Goal: Contribute content: Add original content to the website for others to see

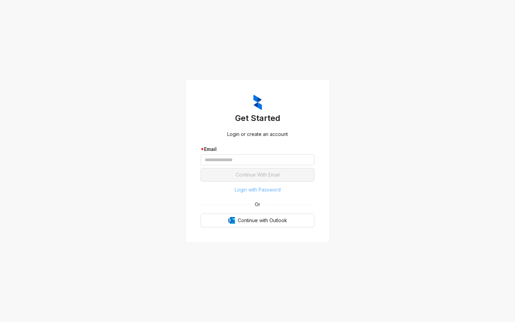
click at [261, 188] on span "Login with Password" at bounding box center [258, 189] width 46 height 7
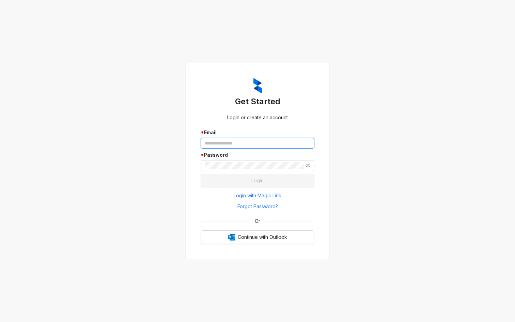
click at [259, 142] on input "text" at bounding box center [258, 143] width 114 height 11
type input "**********"
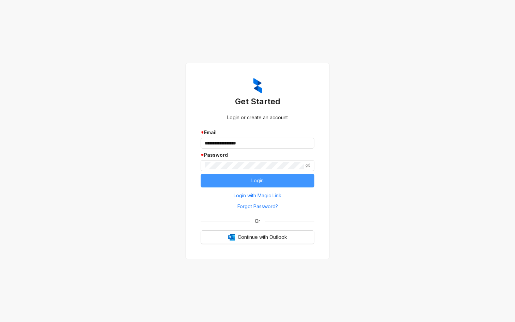
click at [263, 177] on span "Login" at bounding box center [258, 180] width 12 height 7
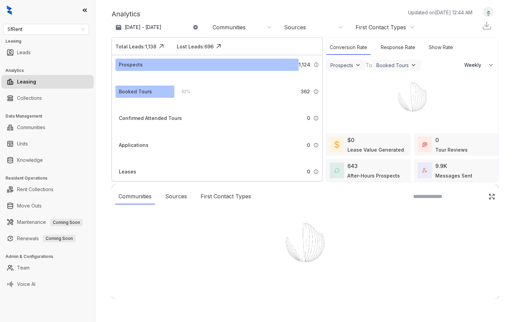
select select "******"
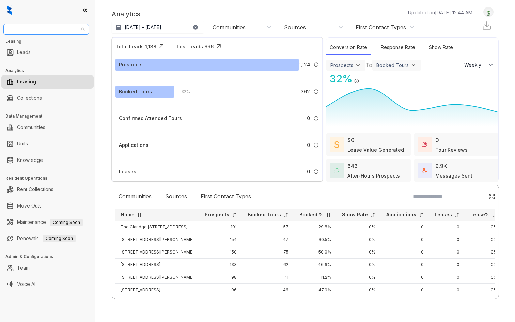
click at [65, 29] on span "SfRent" at bounding box center [45, 29] width 77 height 10
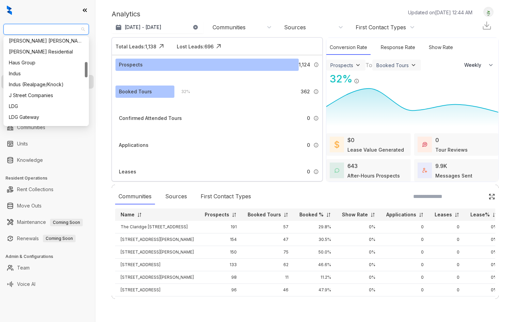
scroll to position [146, 0]
click at [38, 62] on div "Haus Group" at bounding box center [46, 60] width 75 height 7
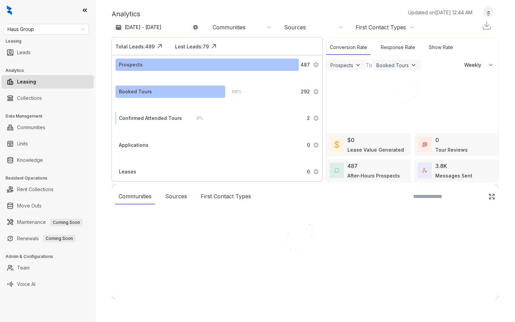
select select "******"
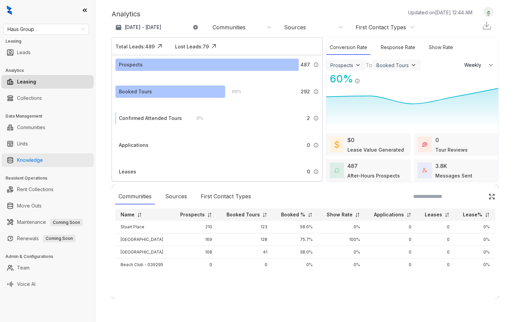
click at [43, 165] on link "Knowledge" at bounding box center [30, 160] width 26 height 14
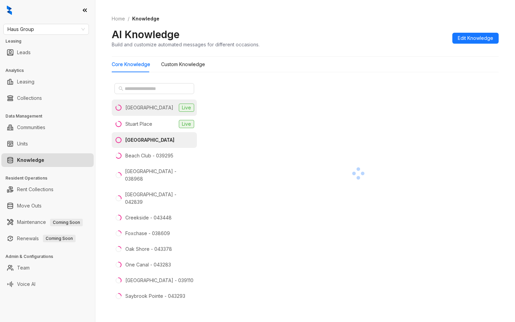
click at [142, 112] on li "Casa West Live" at bounding box center [154, 108] width 85 height 16
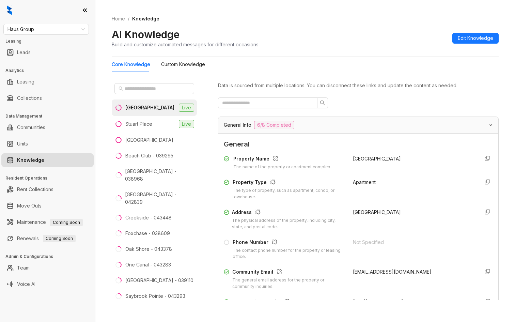
click at [280, 126] on span "6/8 Completed" at bounding box center [274, 125] width 40 height 8
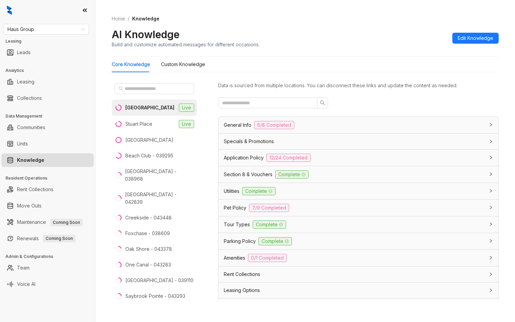
click at [238, 219] on div "Tour Types Complete" at bounding box center [358, 224] width 280 height 16
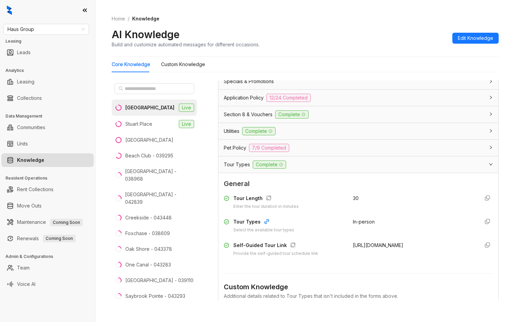
scroll to position [65, 0]
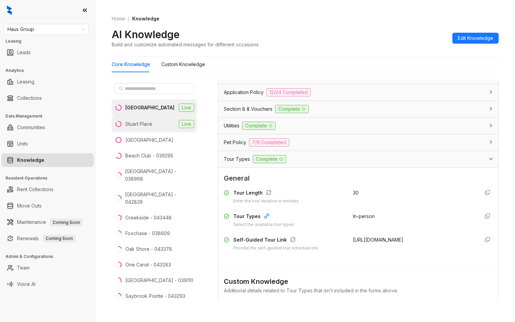
click at [138, 119] on li "Stuart Place Live" at bounding box center [154, 124] width 85 height 16
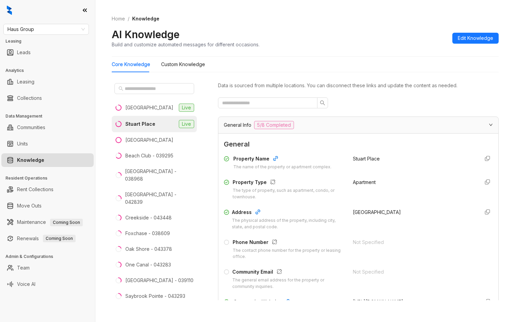
click at [239, 127] on span "General Info" at bounding box center [238, 124] width 28 height 7
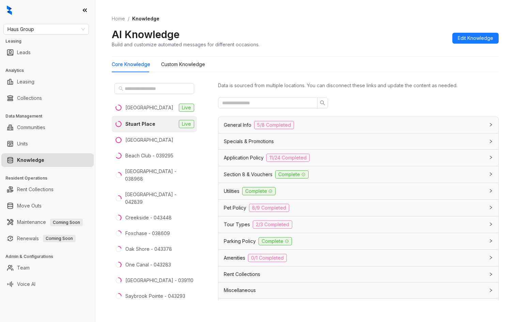
click at [238, 222] on span "Tour Types" at bounding box center [237, 224] width 26 height 7
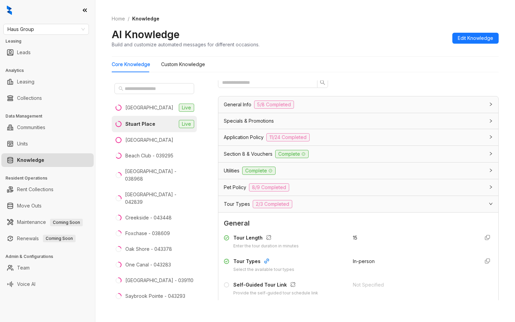
scroll to position [30, 0]
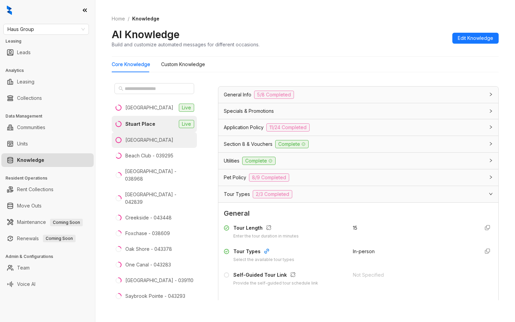
click at [154, 140] on li "Bay Pointe" at bounding box center [154, 140] width 85 height 16
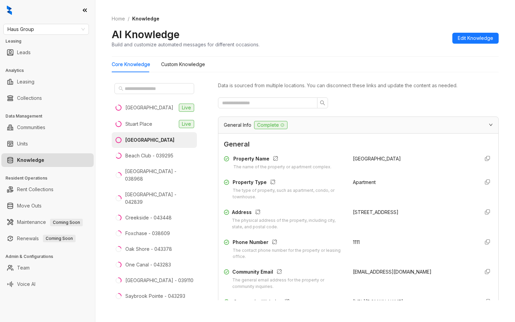
click at [241, 125] on span "General Info" at bounding box center [238, 124] width 28 height 7
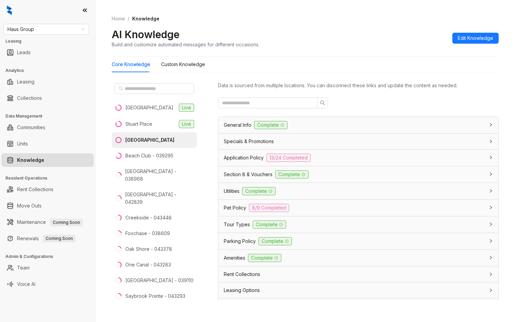
click at [240, 222] on span "Tour Types" at bounding box center [237, 224] width 26 height 7
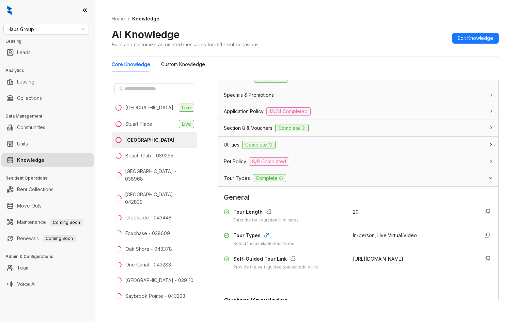
scroll to position [47, 0]
click at [149, 226] on li "Foxchase - 038609" at bounding box center [154, 234] width 85 height 16
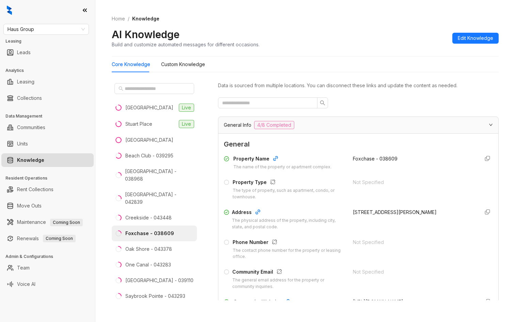
click at [239, 127] on span "General Info" at bounding box center [238, 124] width 28 height 7
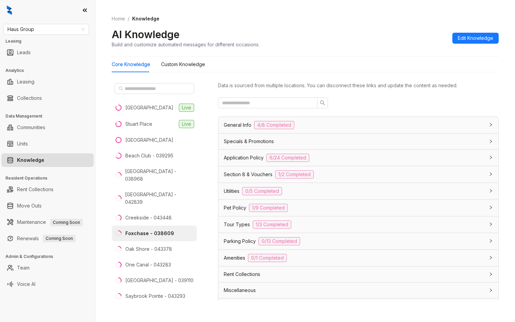
click at [236, 226] on span "Tour Types" at bounding box center [237, 224] width 26 height 7
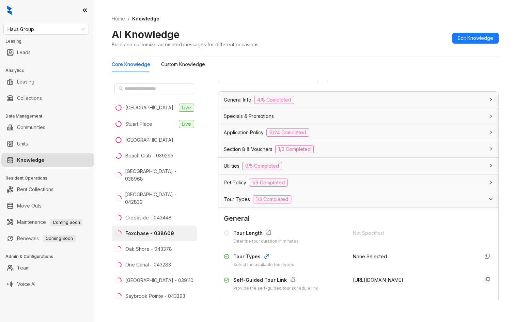
scroll to position [29, 0]
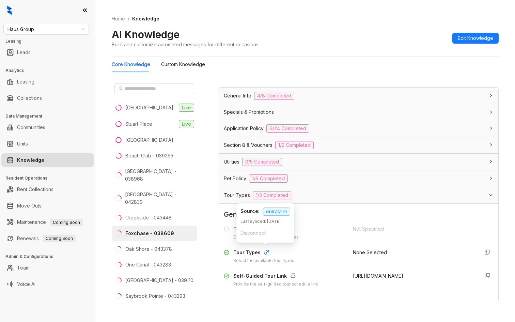
click at [265, 252] on icon "button" at bounding box center [267, 252] width 4 height 4
click at [472, 40] on span "Edit Knowledge" at bounding box center [475, 37] width 35 height 7
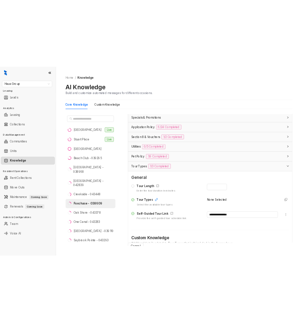
scroll to position [59, 0]
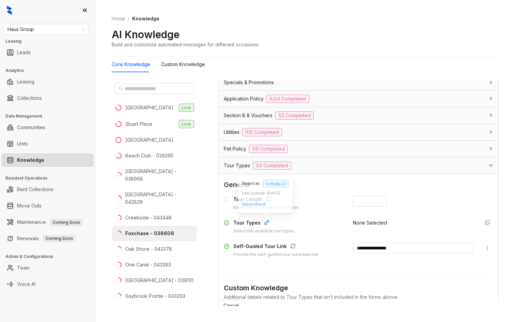
click at [264, 223] on icon "button" at bounding box center [266, 222] width 5 height 5
click at [253, 203] on span "Disconnect" at bounding box center [253, 203] width 25 height 7
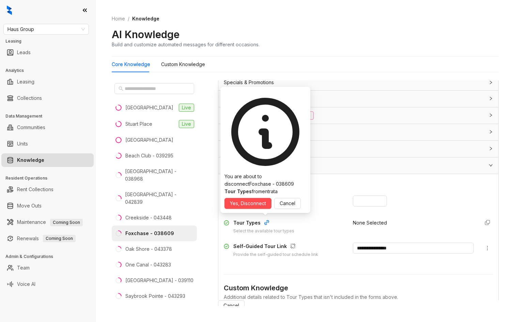
click at [253, 203] on span "Yes, Disconnect" at bounding box center [248, 203] width 36 height 7
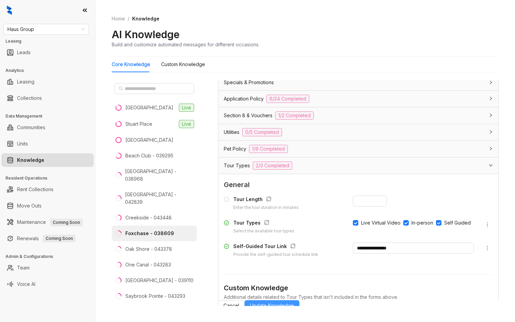
click at [294, 309] on span "Update Knowledge" at bounding box center [272, 305] width 44 height 7
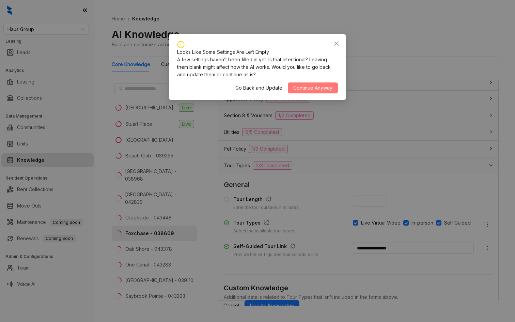
click at [316, 85] on span "Continue Anyway" at bounding box center [312, 87] width 39 height 7
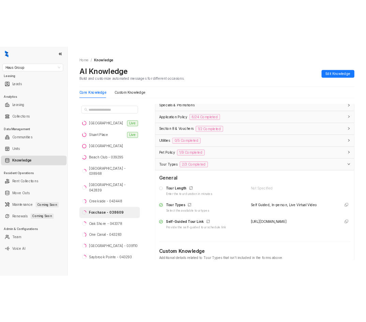
scroll to position [96, 0]
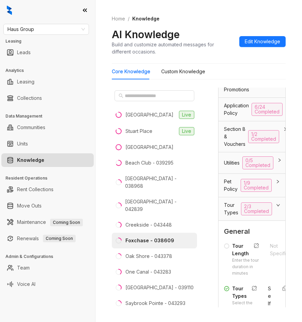
click at [94, 81] on ul "Leasing" at bounding box center [47, 82] width 95 height 16
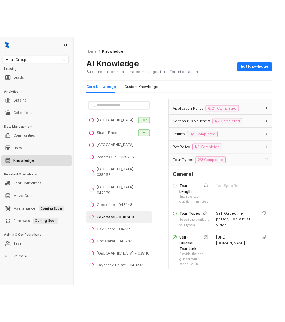
scroll to position [74, 0]
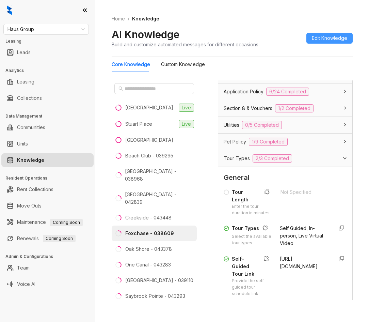
click at [330, 41] on span "Edit Knowledge" at bounding box center [329, 37] width 35 height 7
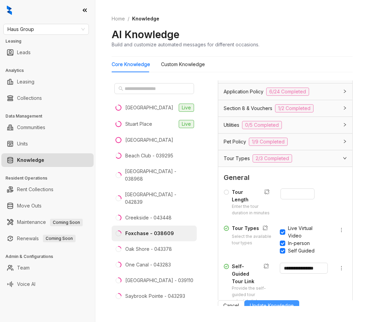
click at [294, 309] on span "Update Knowledge" at bounding box center [272, 305] width 44 height 7
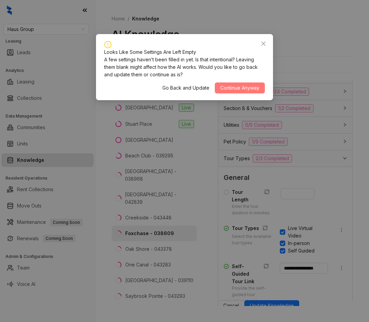
click at [232, 88] on span "Continue Anyway" at bounding box center [239, 87] width 39 height 7
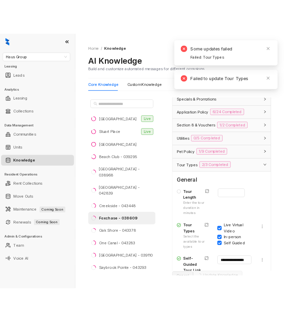
scroll to position [110, 0]
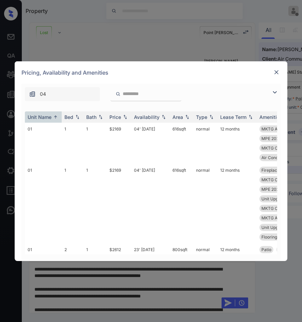
scroll to position [5825, 0]
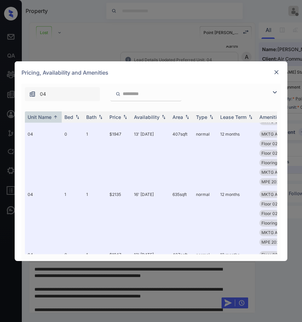
click at [276, 72] on img at bounding box center [276, 72] width 7 height 7
